Goal: Task Accomplishment & Management: Manage account settings

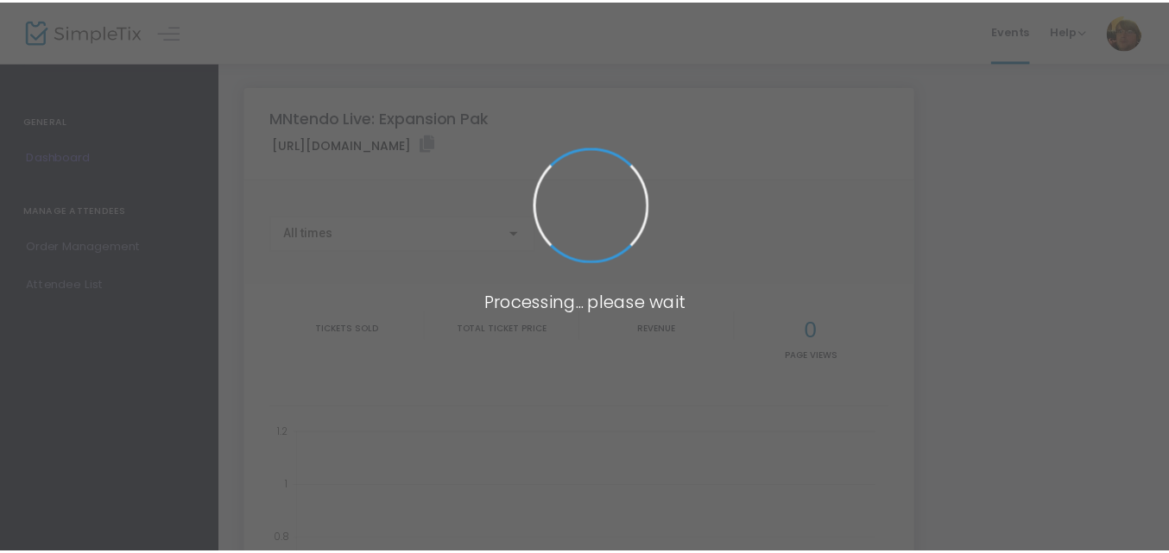
scroll to position [182, 0]
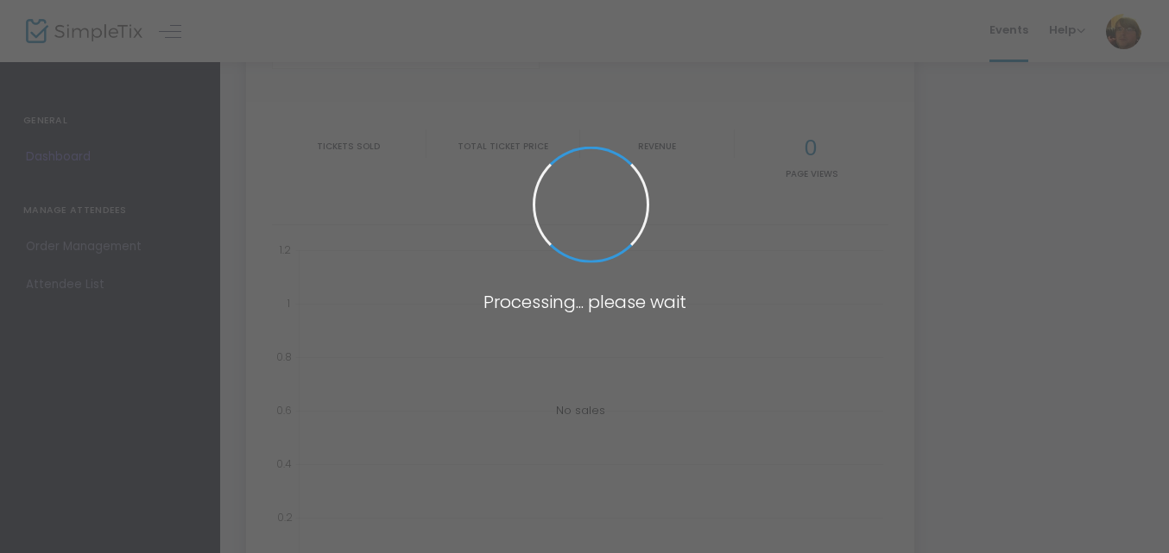
type input "[URL][DOMAIN_NAME]"
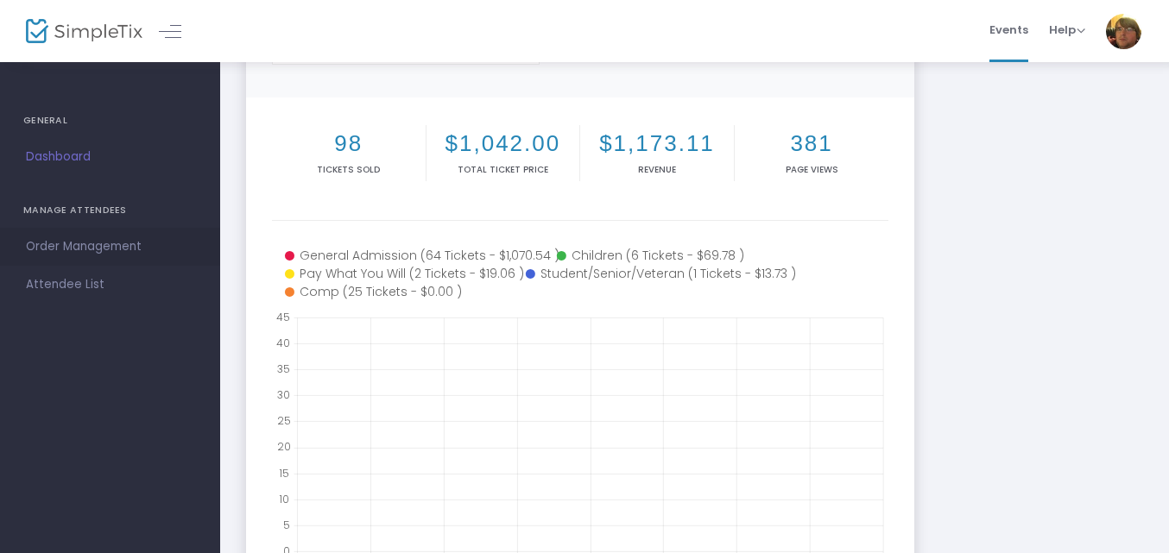
scroll to position [188, 0]
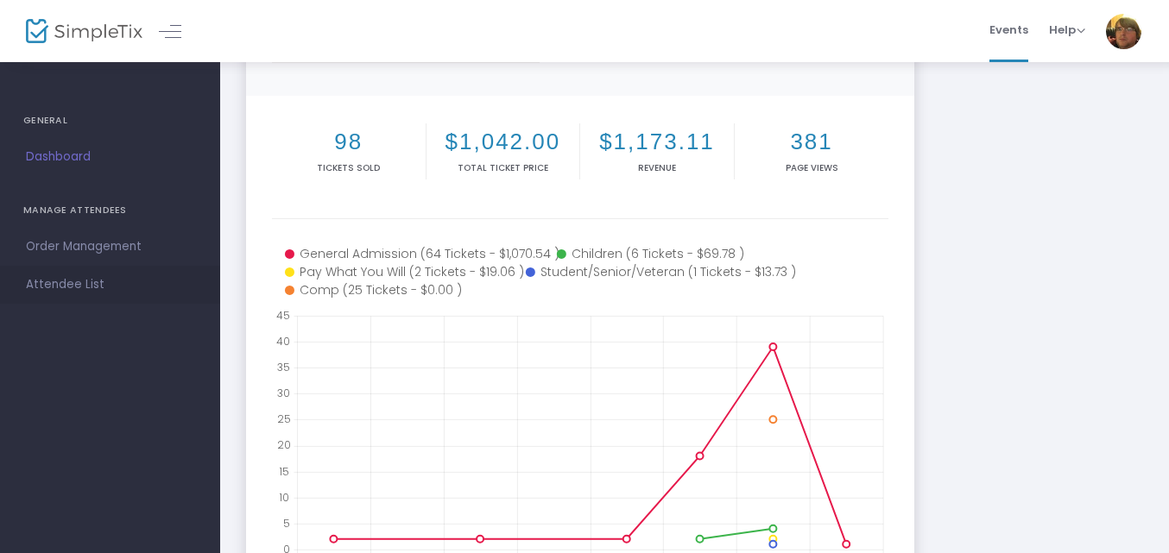
click at [97, 290] on span "Attendee List" at bounding box center [110, 285] width 168 height 22
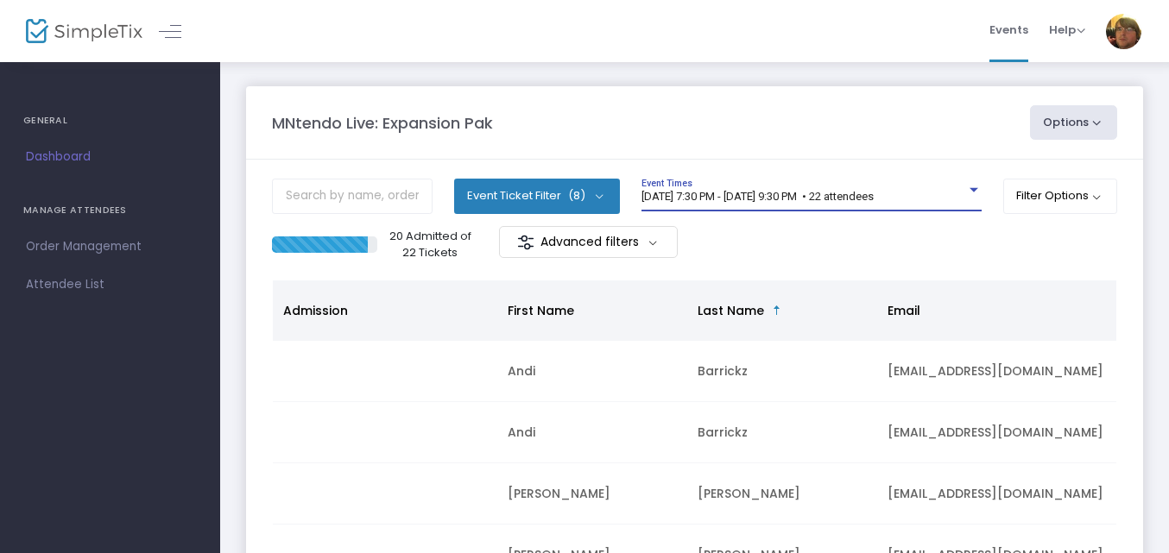
click at [758, 192] on span "9/19/2025 @ 7:30 PM - 9/19/2025 @ 9:30 PM • 22 attendees" at bounding box center [758, 196] width 232 height 13
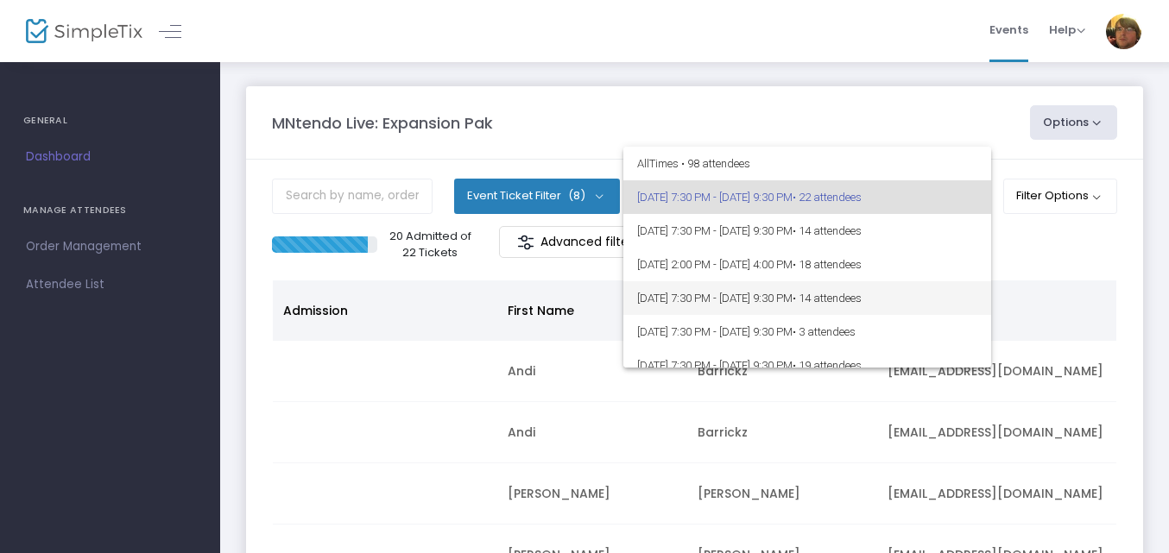
click at [767, 291] on span "9/22/2025 @ 7:30 PM - 9/22/2025 @ 9:30 PM • 14 attendees" at bounding box center [807, 298] width 340 height 34
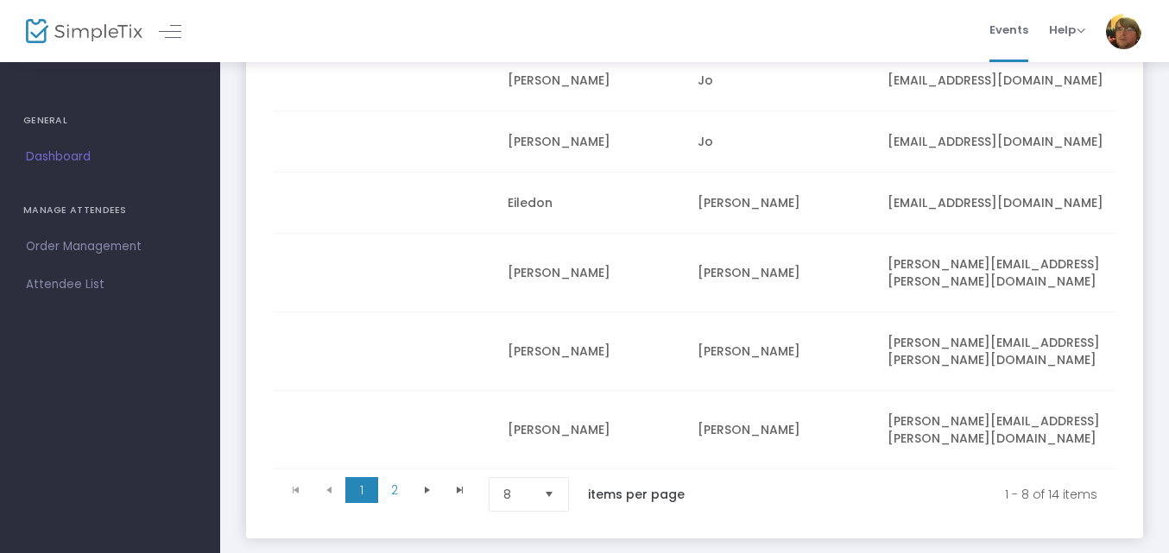
scroll to position [448, 0]
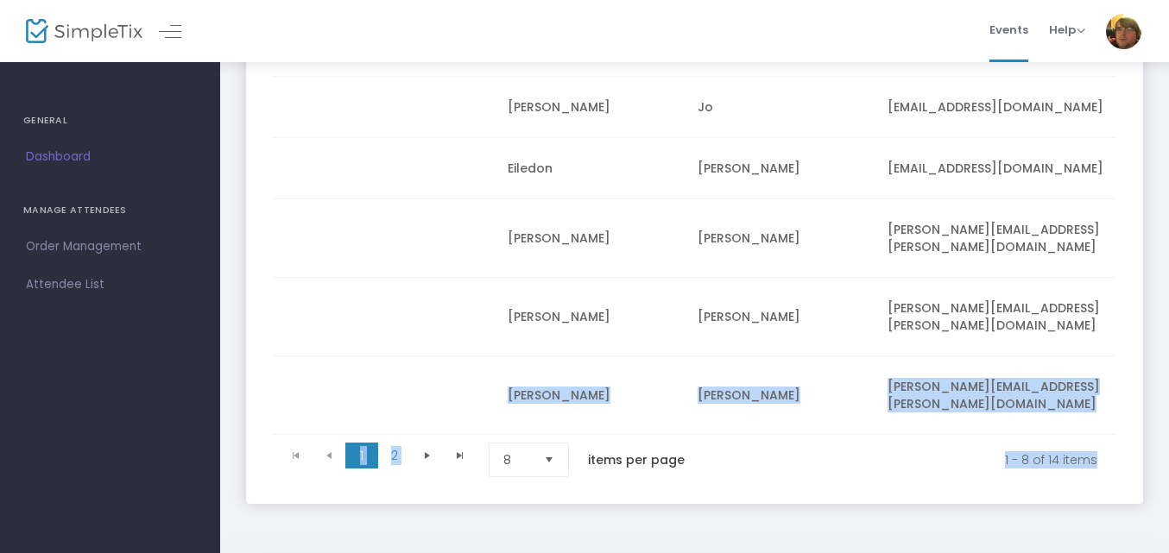
drag, startPoint x: 1167, startPoint y: 408, endPoint x: 1179, endPoint y: 289, distance: 118.9
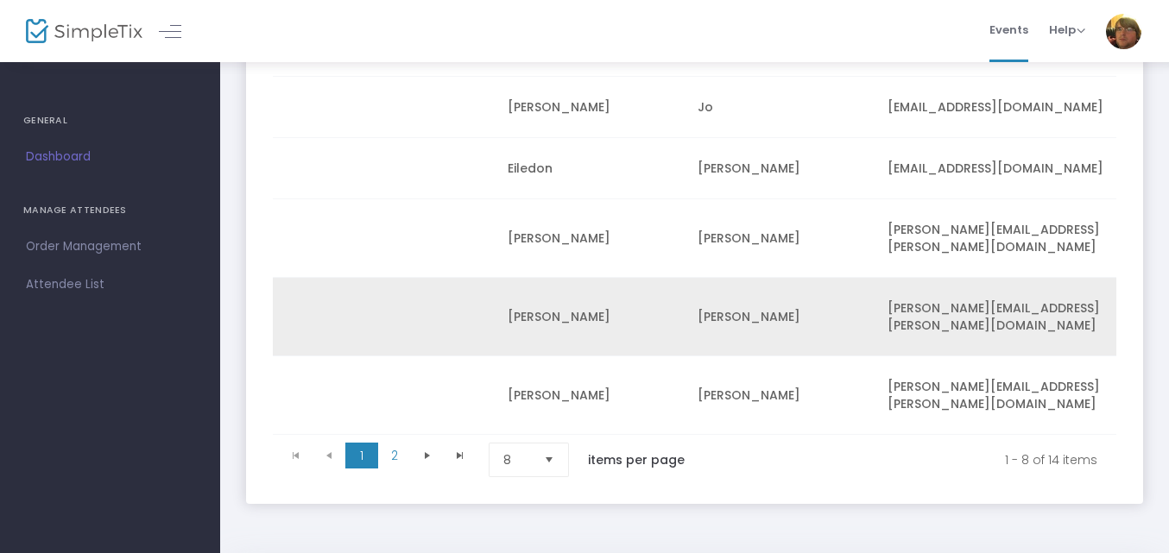
click at [821, 288] on td "Murtha" at bounding box center [782, 317] width 190 height 79
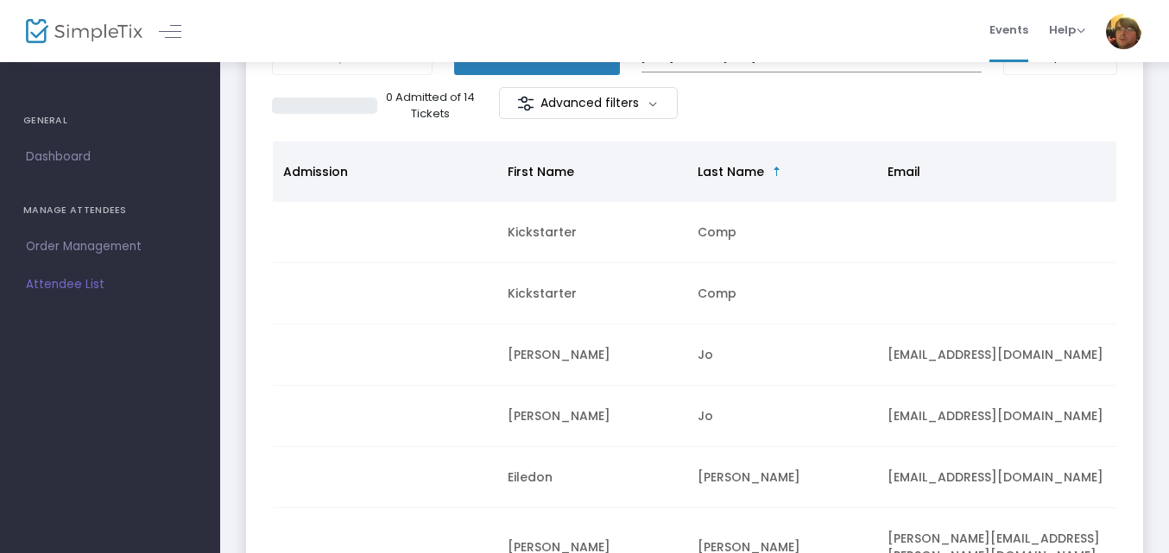
scroll to position [30, 0]
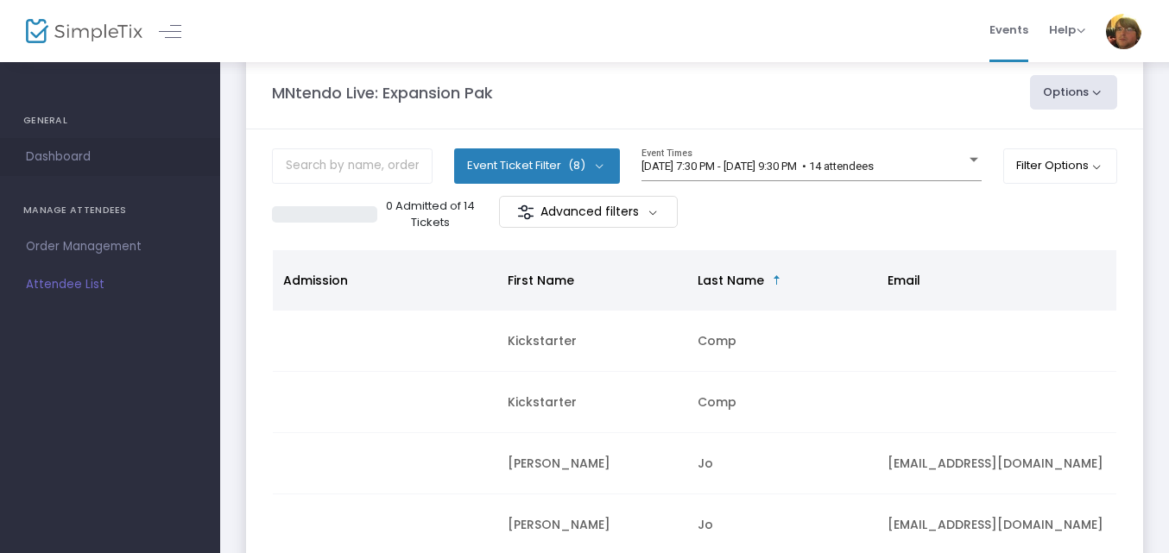
click at [122, 145] on link "Dashboard" at bounding box center [110, 157] width 220 height 38
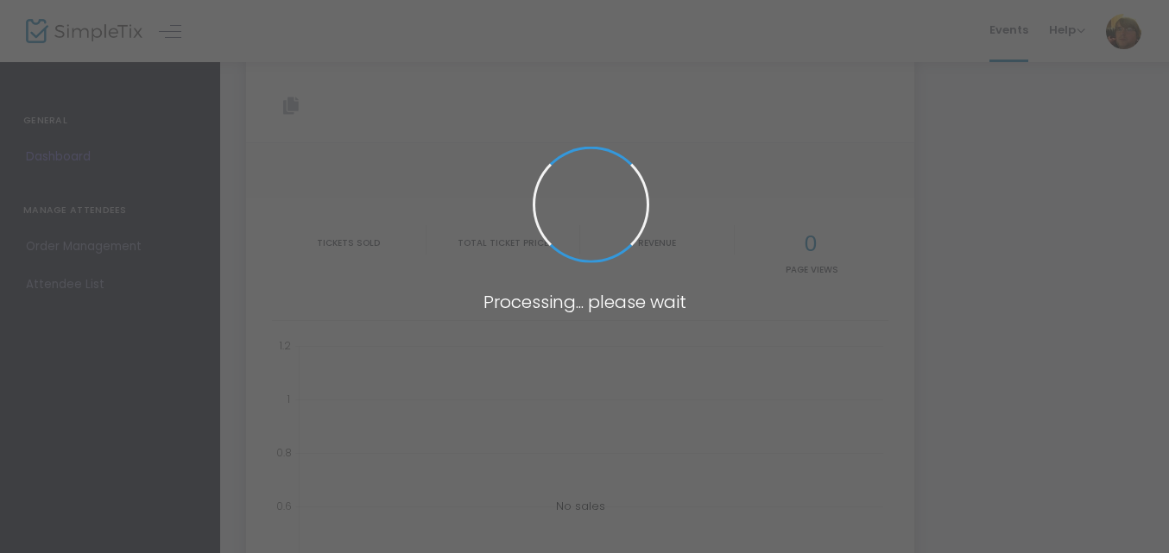
type input "[URL][DOMAIN_NAME]"
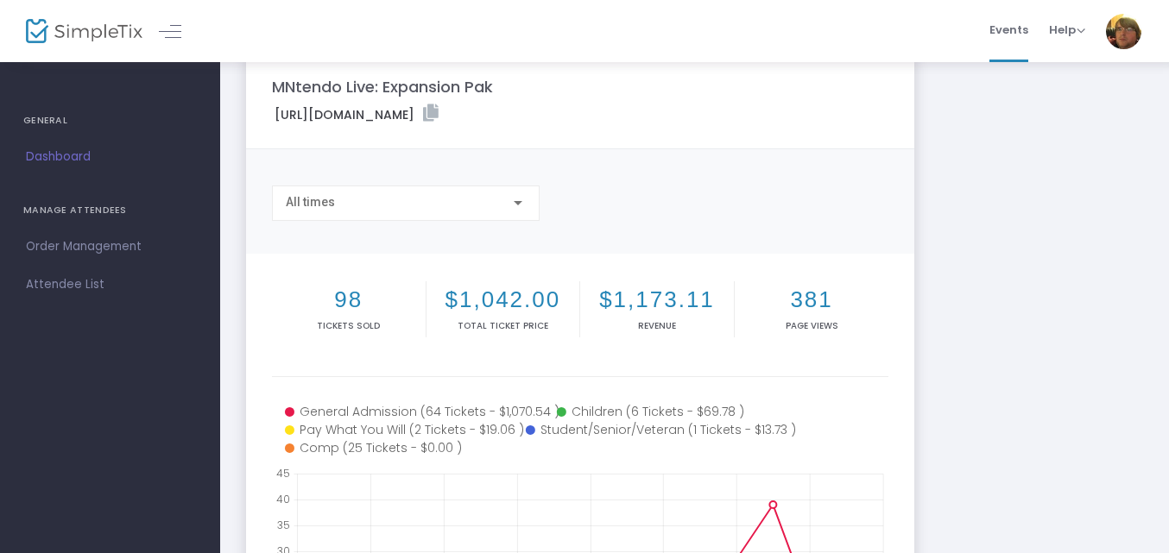
drag, startPoint x: 0, startPoint y: 114, endPoint x: 0, endPoint y: 71, distance: 43.2
click at [0, 114] on div "GENERAL" at bounding box center [110, 121] width 220 height 35
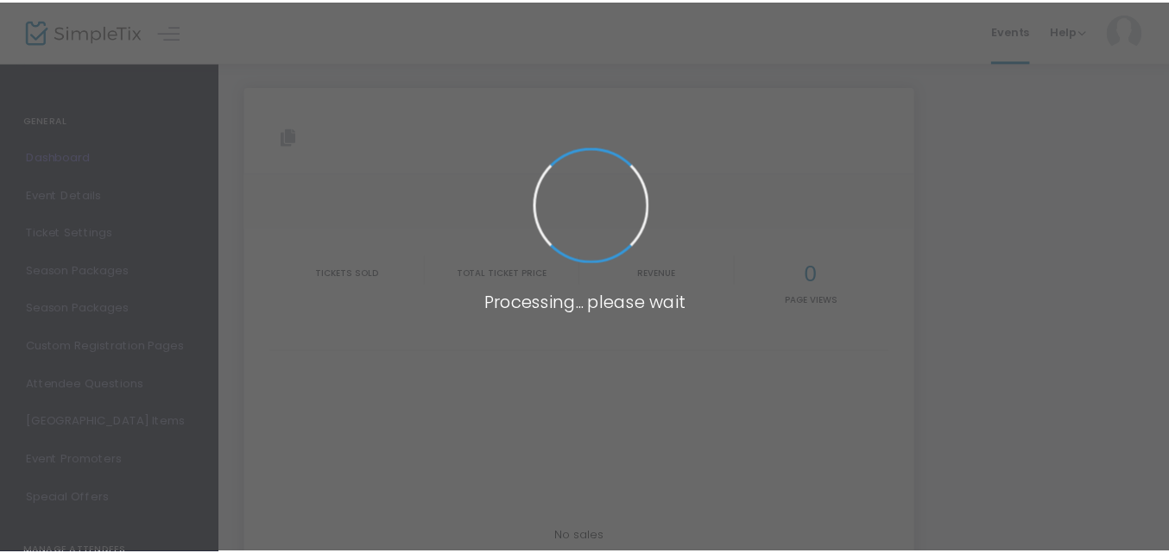
scroll to position [30, 0]
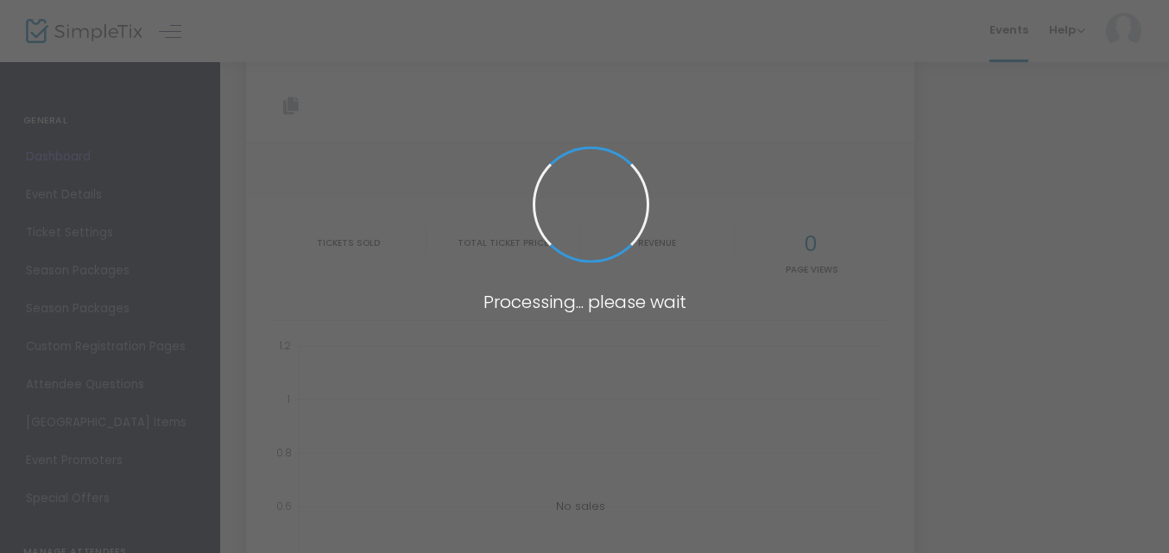
type input "[URL][DOMAIN_NAME]"
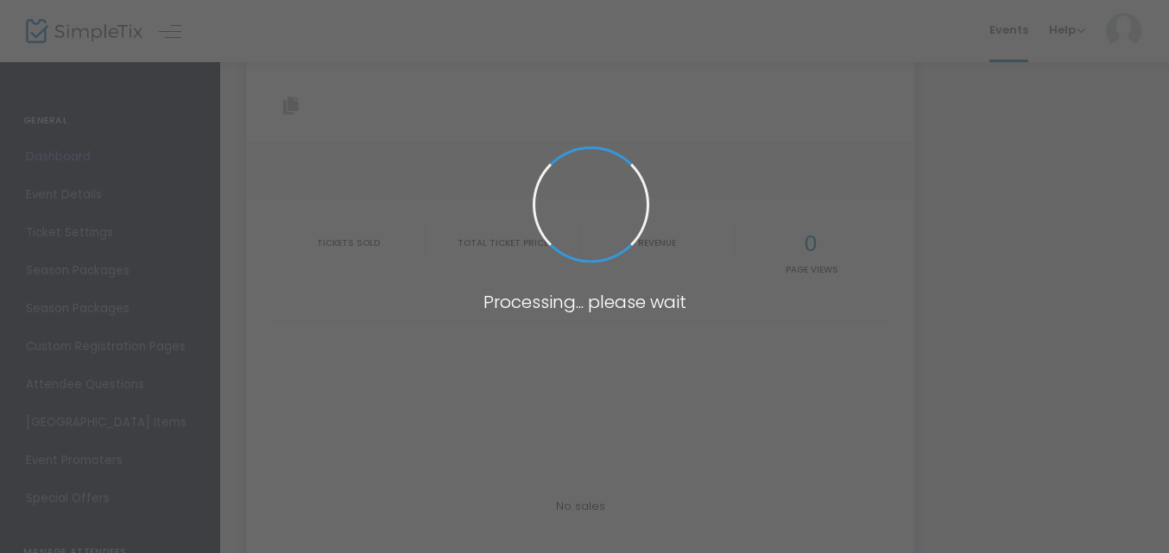
type input "[URL][DOMAIN_NAME]"
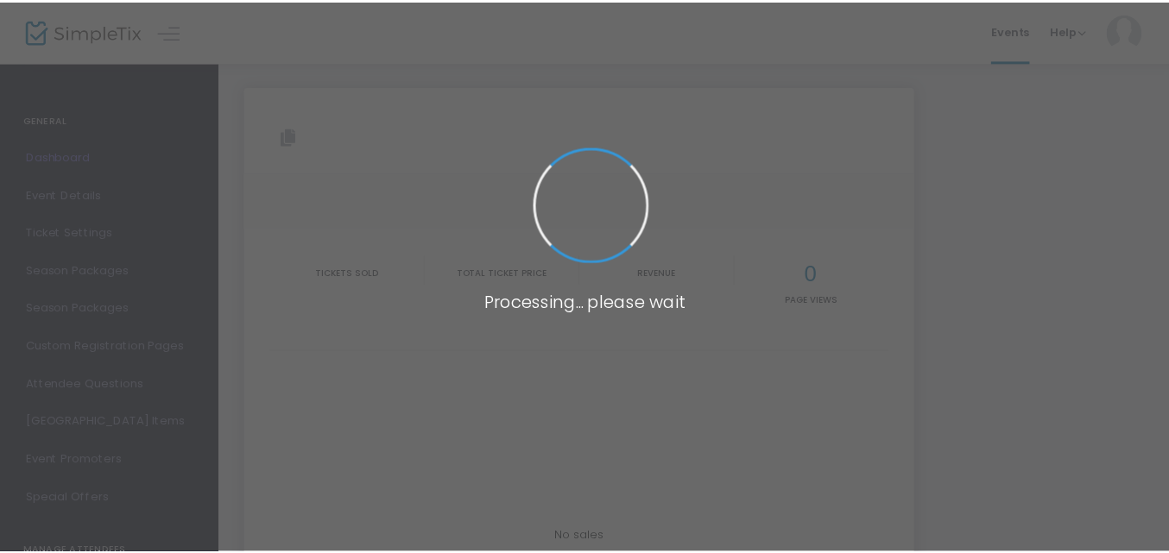
scroll to position [30, 0]
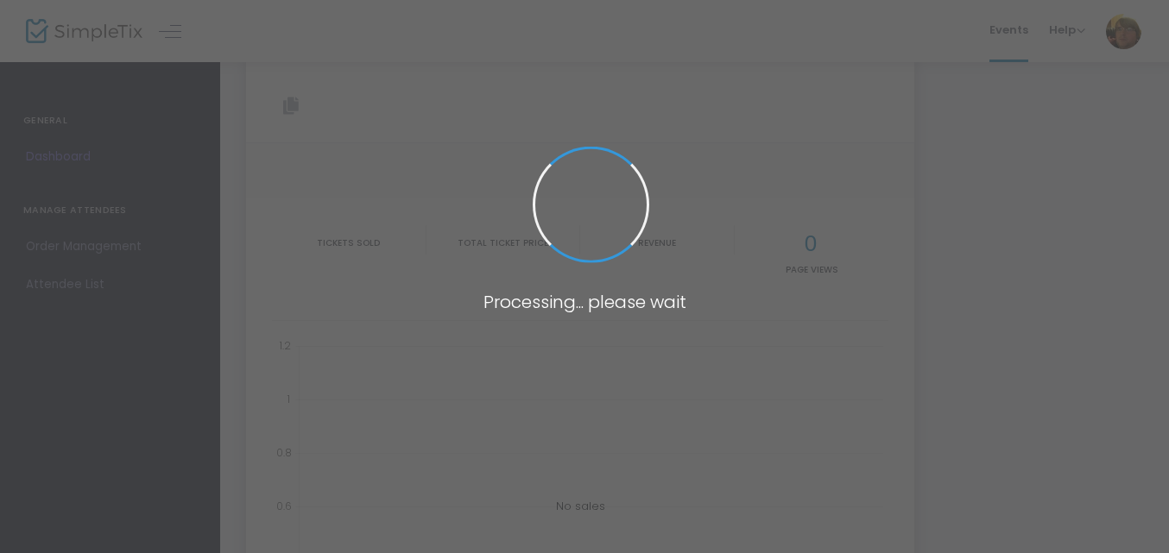
type input "[URL][DOMAIN_NAME]"
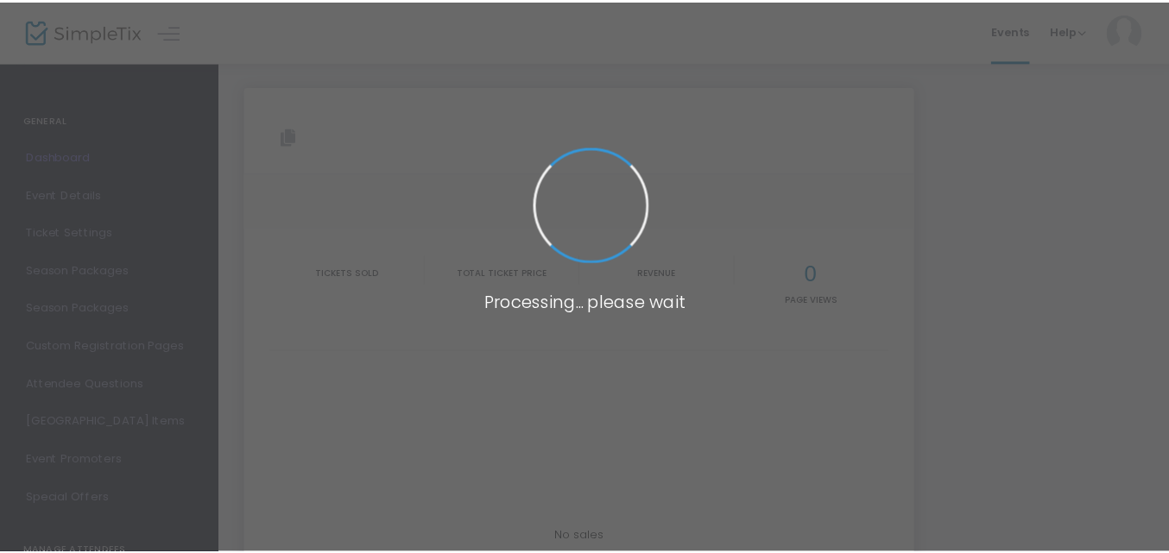
scroll to position [30, 0]
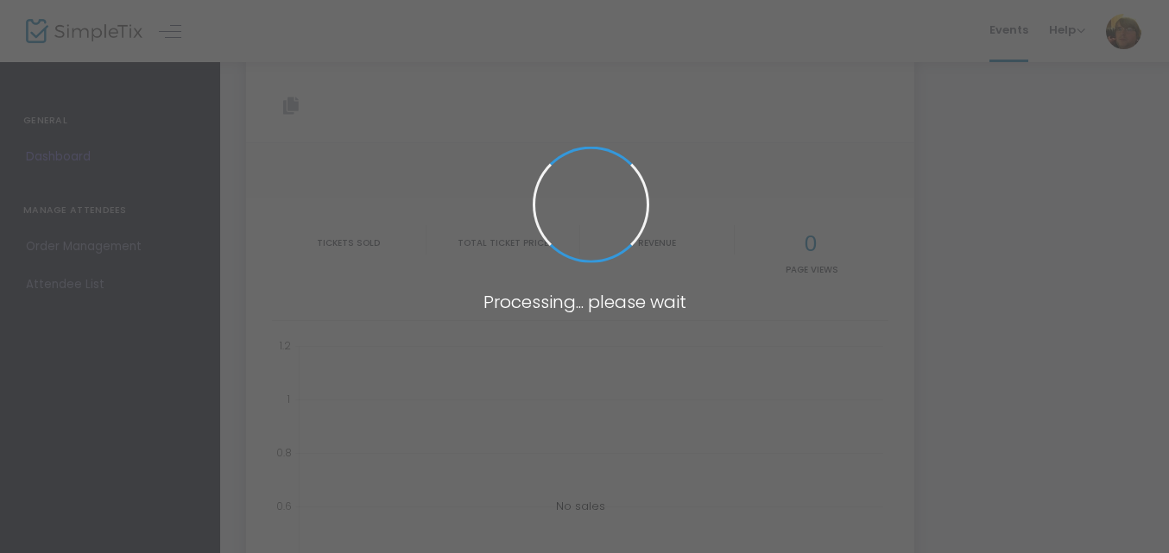
type input "[URL][DOMAIN_NAME]"
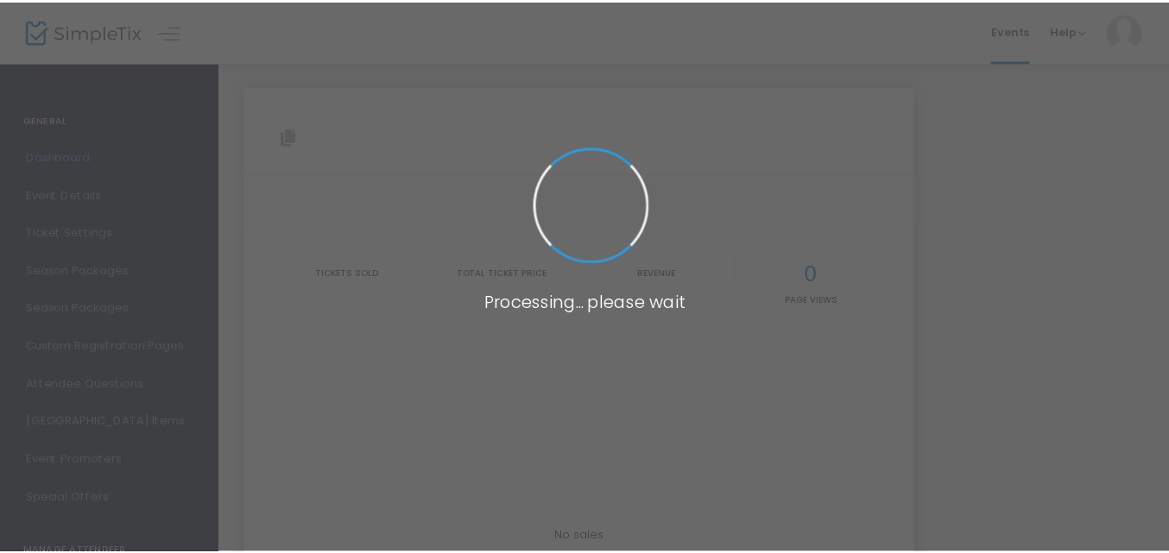
scroll to position [30, 0]
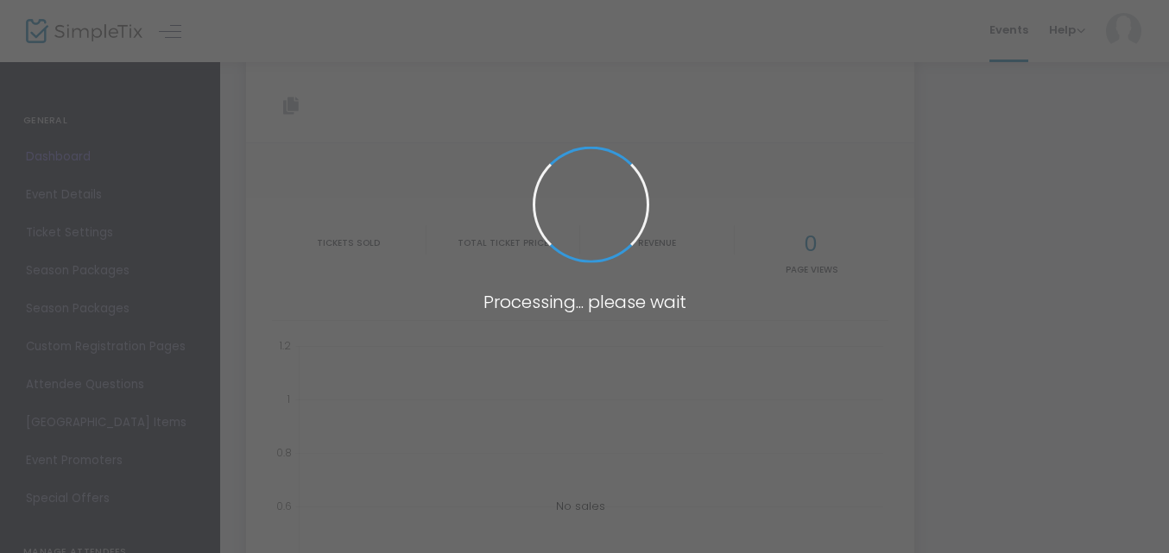
type input "[URL][DOMAIN_NAME]"
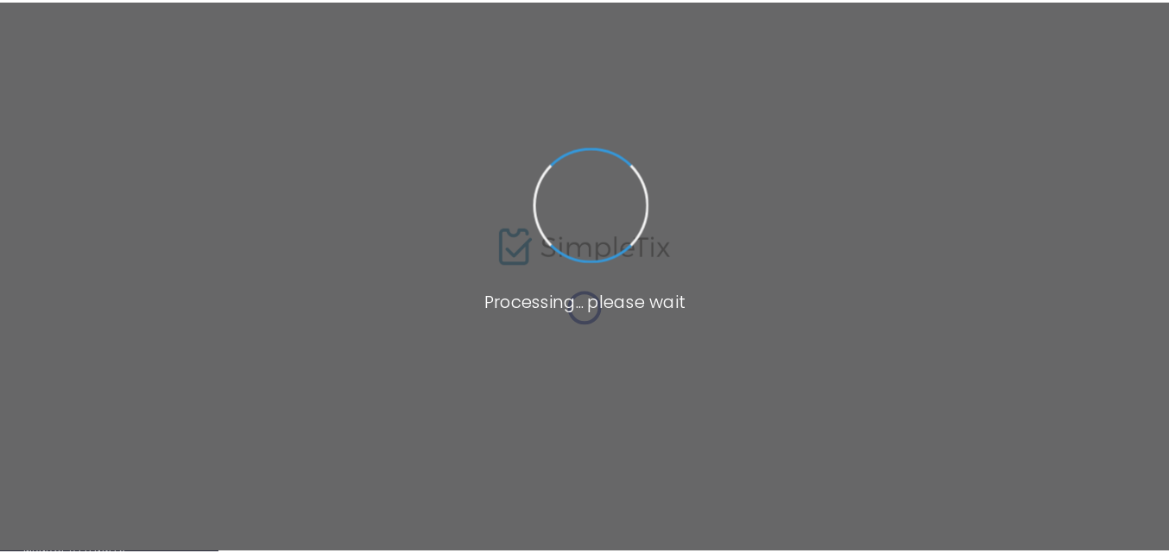
scroll to position [30, 0]
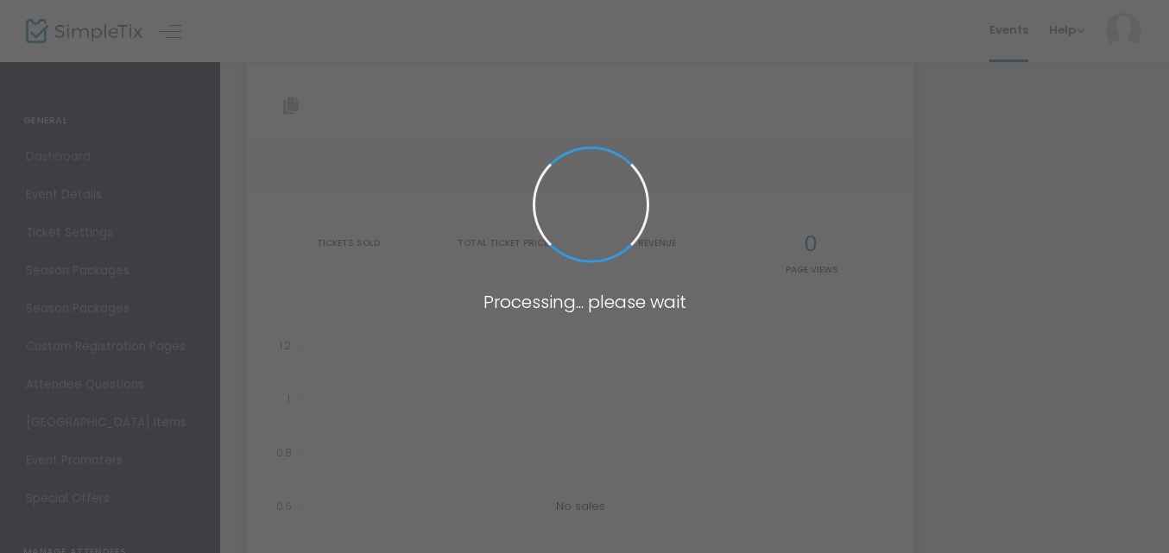
type input "[URL][DOMAIN_NAME]"
